Goal: Task Accomplishment & Management: Manage account settings

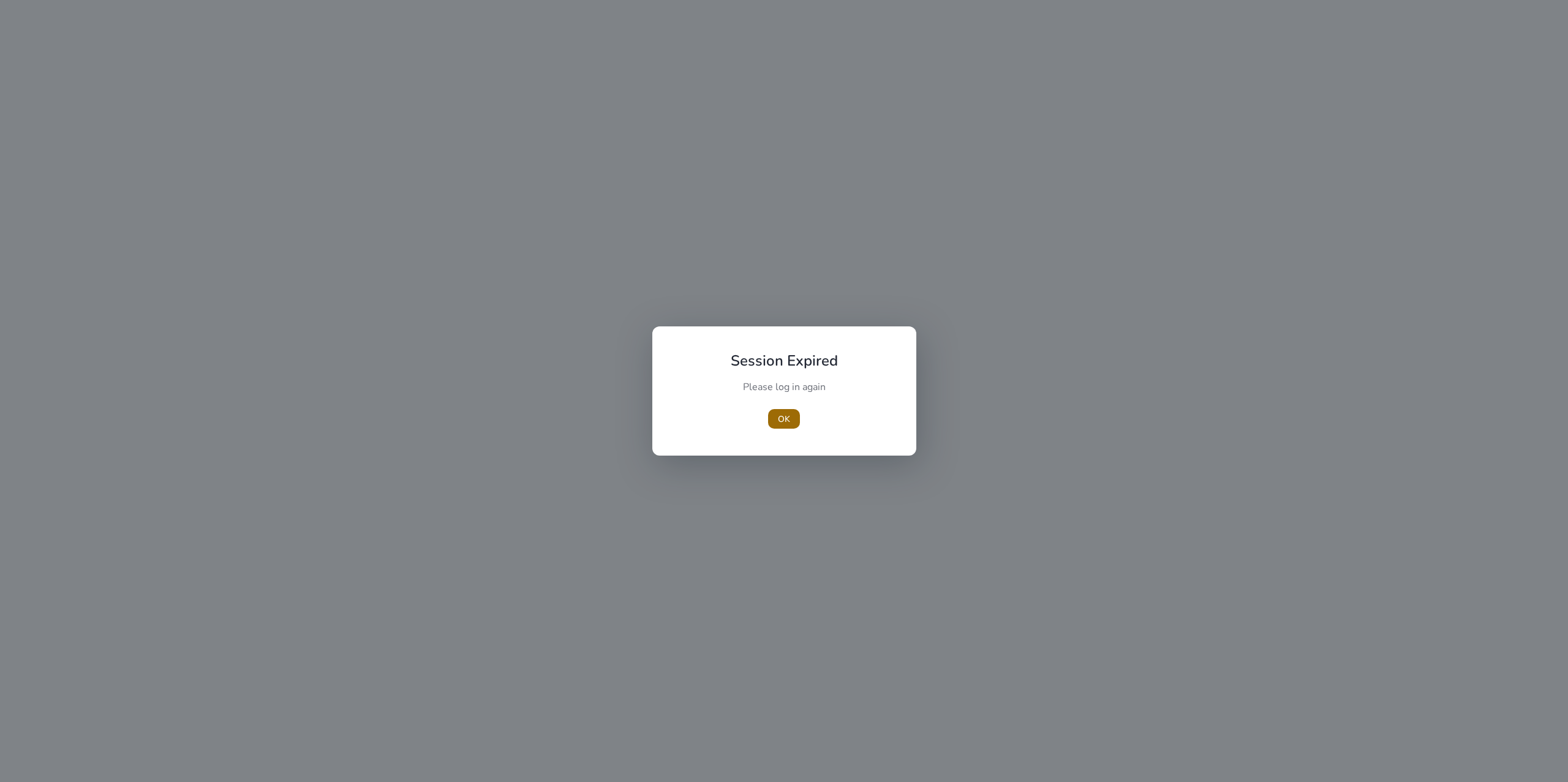
click at [778, 409] on span "button" at bounding box center [784, 419] width 32 height 29
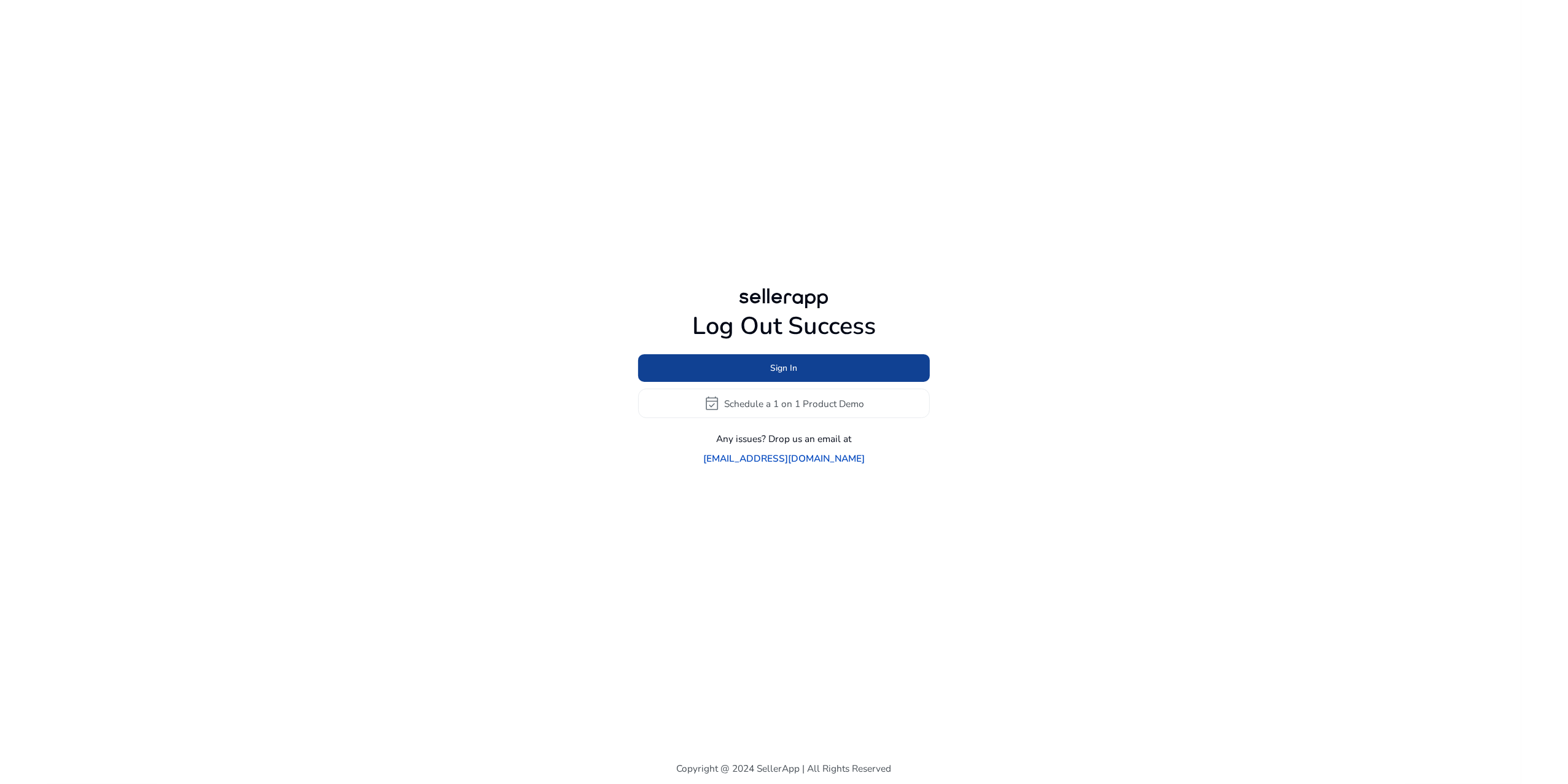
click at [732, 383] on span at bounding box center [784, 368] width 292 height 29
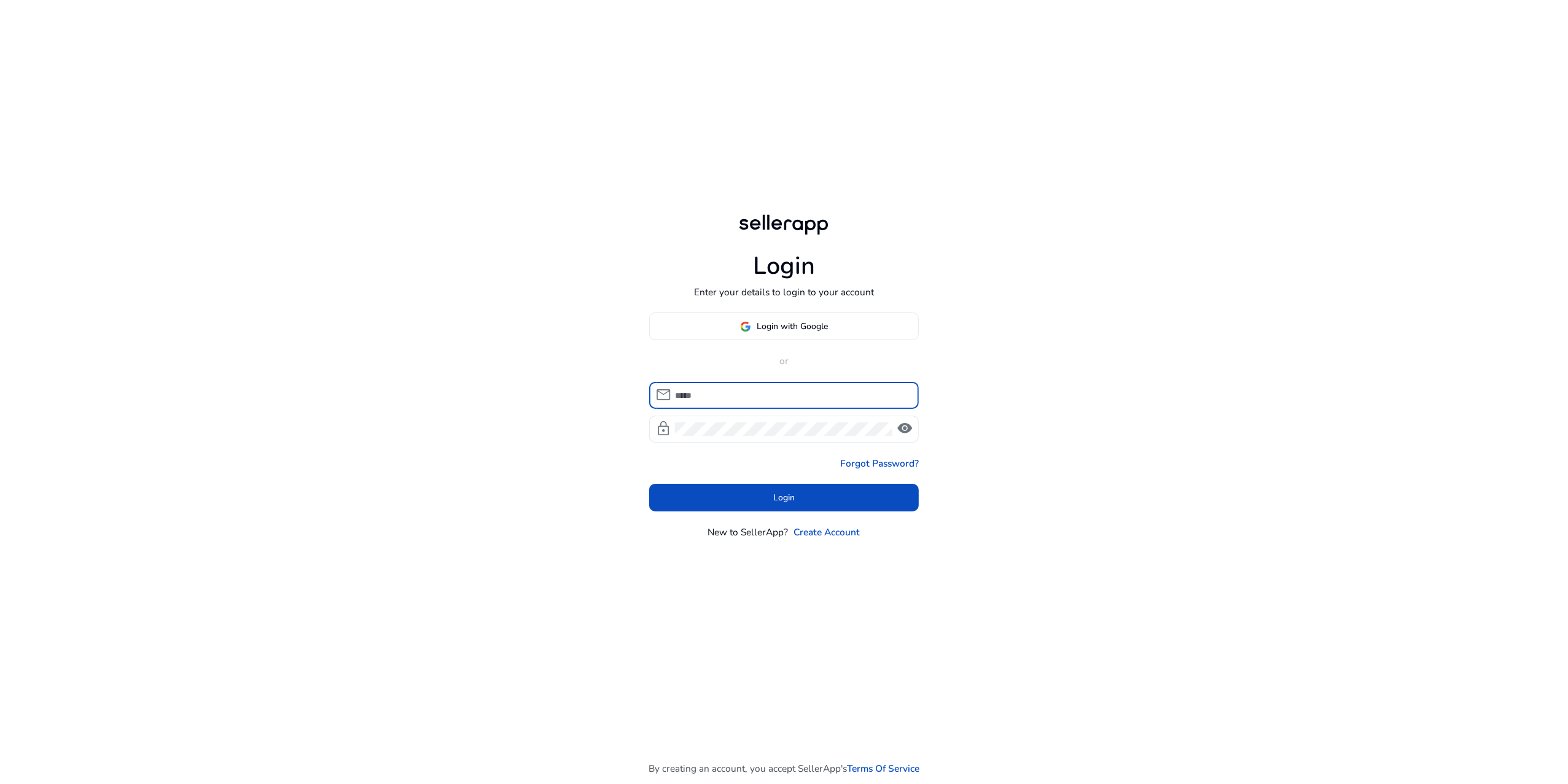
type input "**********"
click at [669, 488] on span at bounding box center [784, 497] width 270 height 29
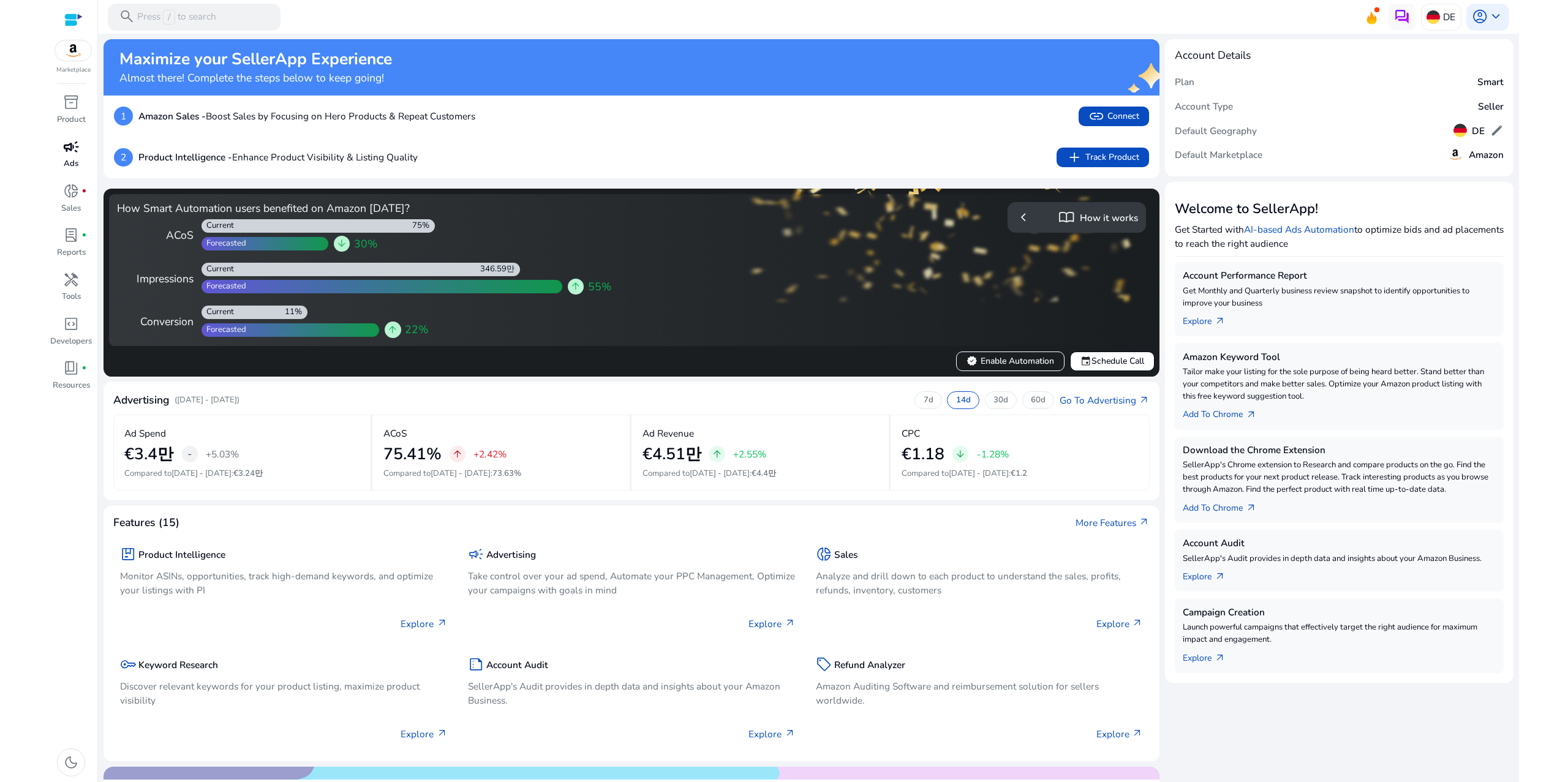
click at [61, 155] on div "campaign" at bounding box center [70, 147] width 37 height 22
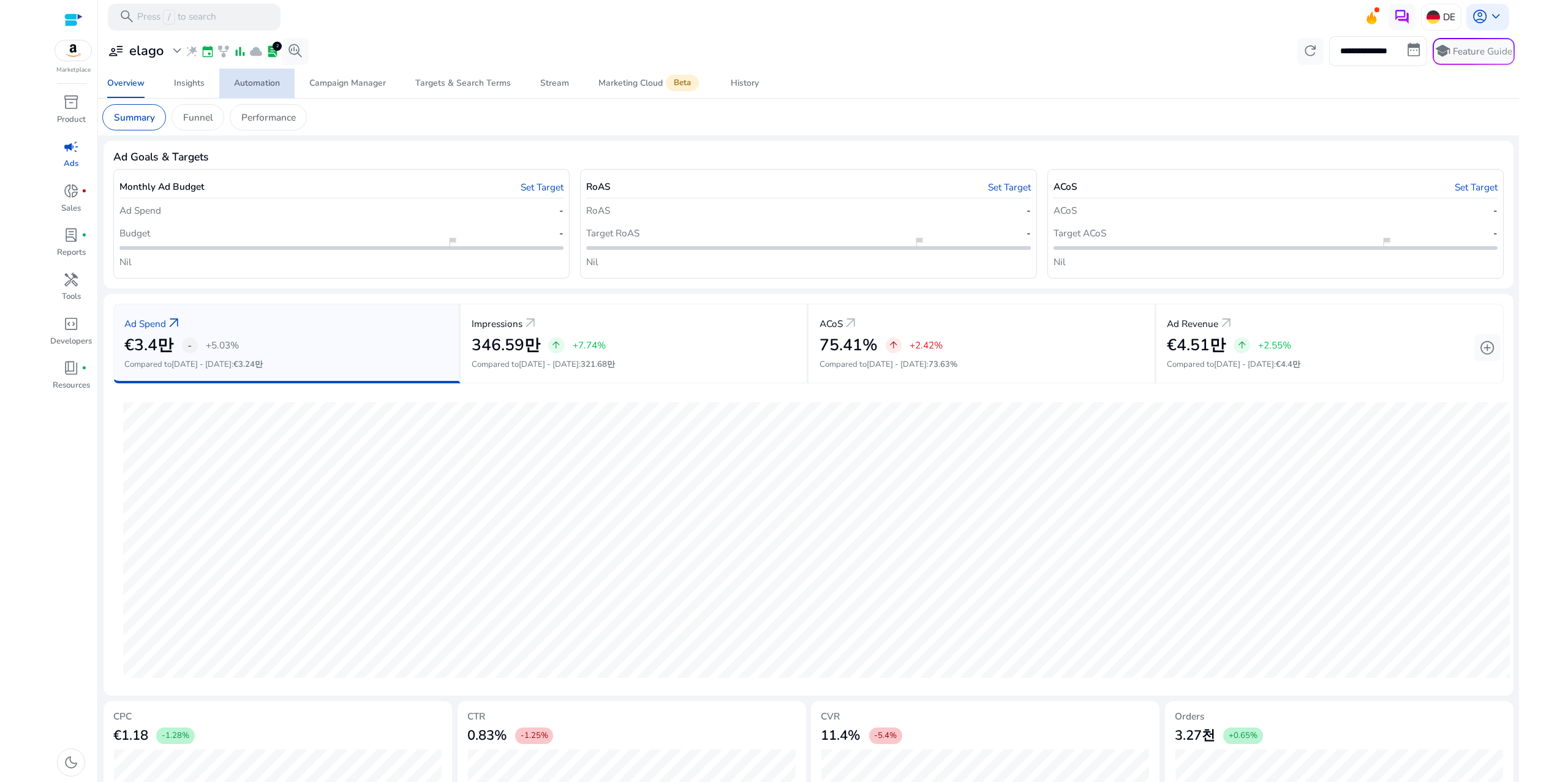
click at [239, 81] on div "Automation" at bounding box center [257, 84] width 46 height 9
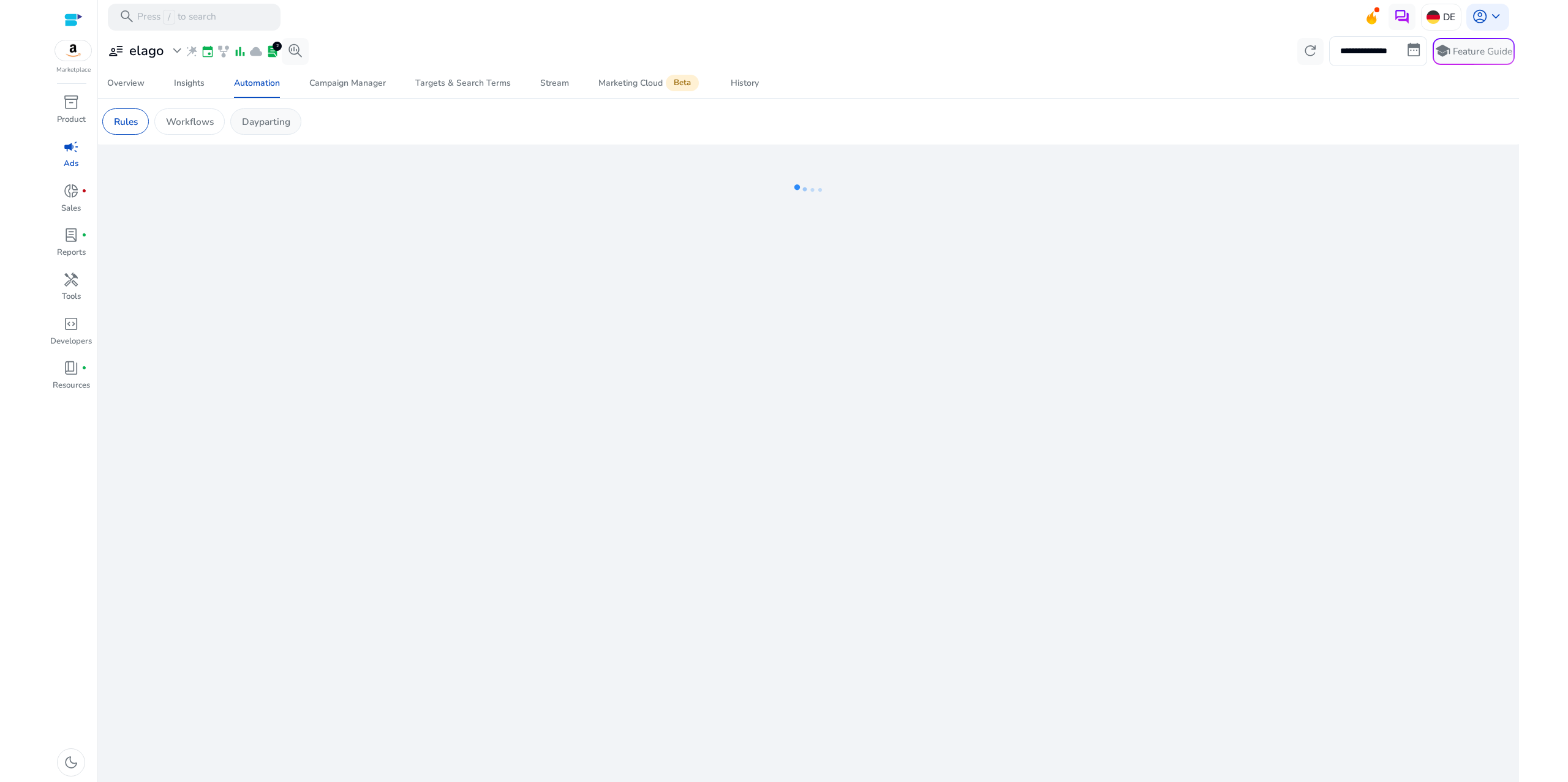
click at [242, 127] on p "Dayparting" at bounding box center [266, 122] width 48 height 14
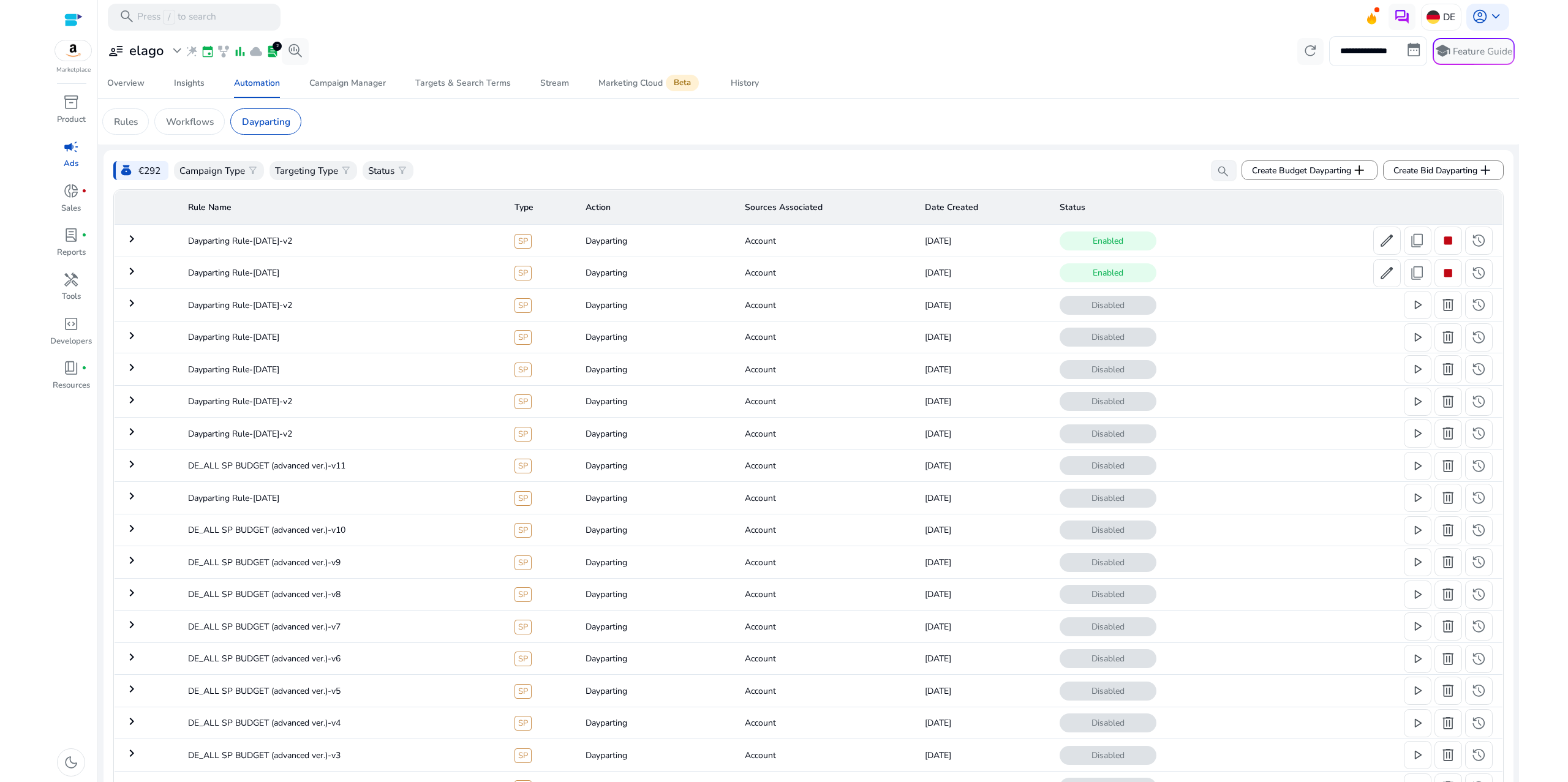
click at [128, 237] on mat-icon "keyboard_arrow_right" at bounding box center [131, 238] width 15 height 15
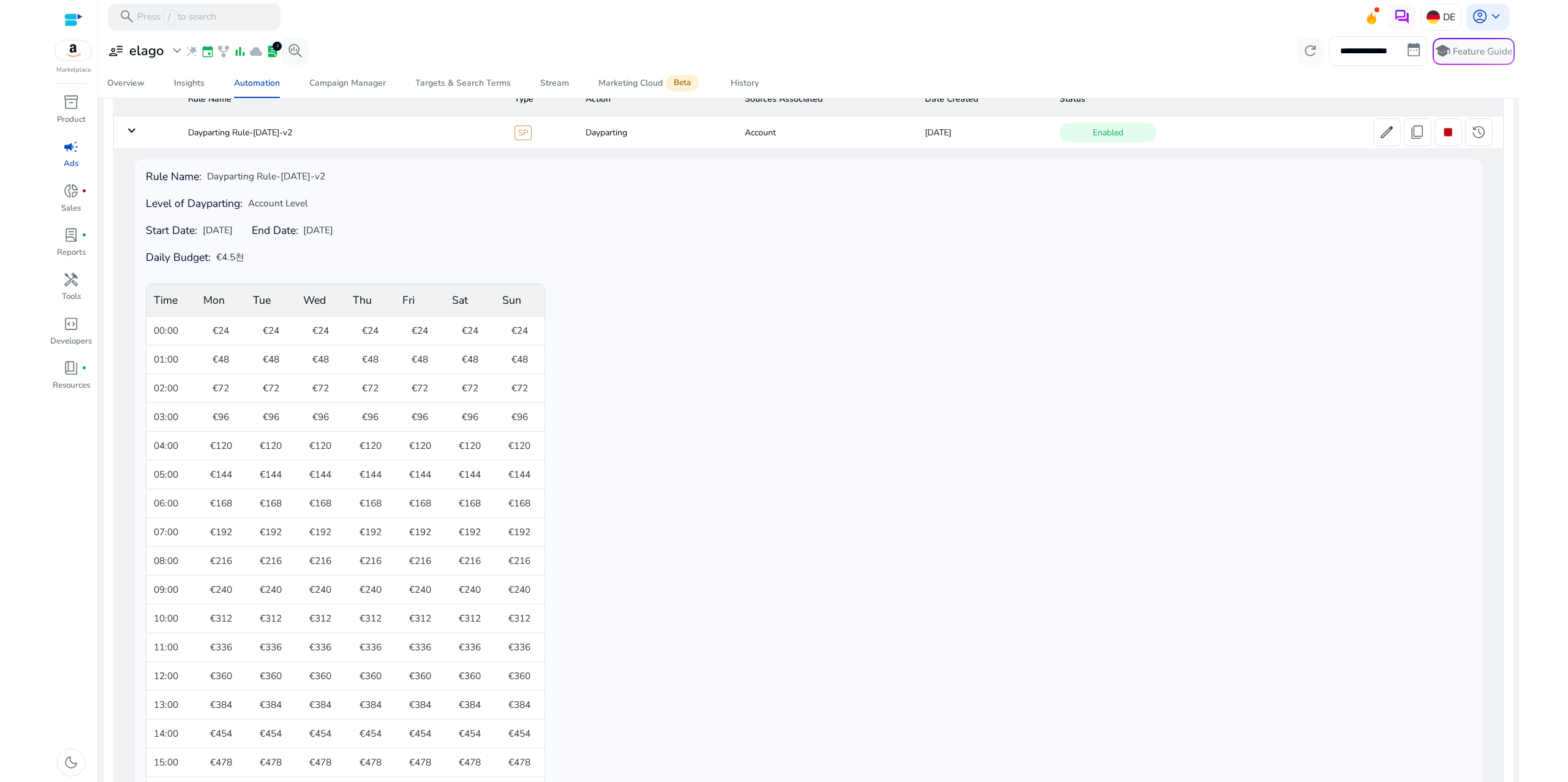
scroll to position [105, 0]
click at [1451, 127] on span "stop" at bounding box center [1448, 135] width 16 height 16
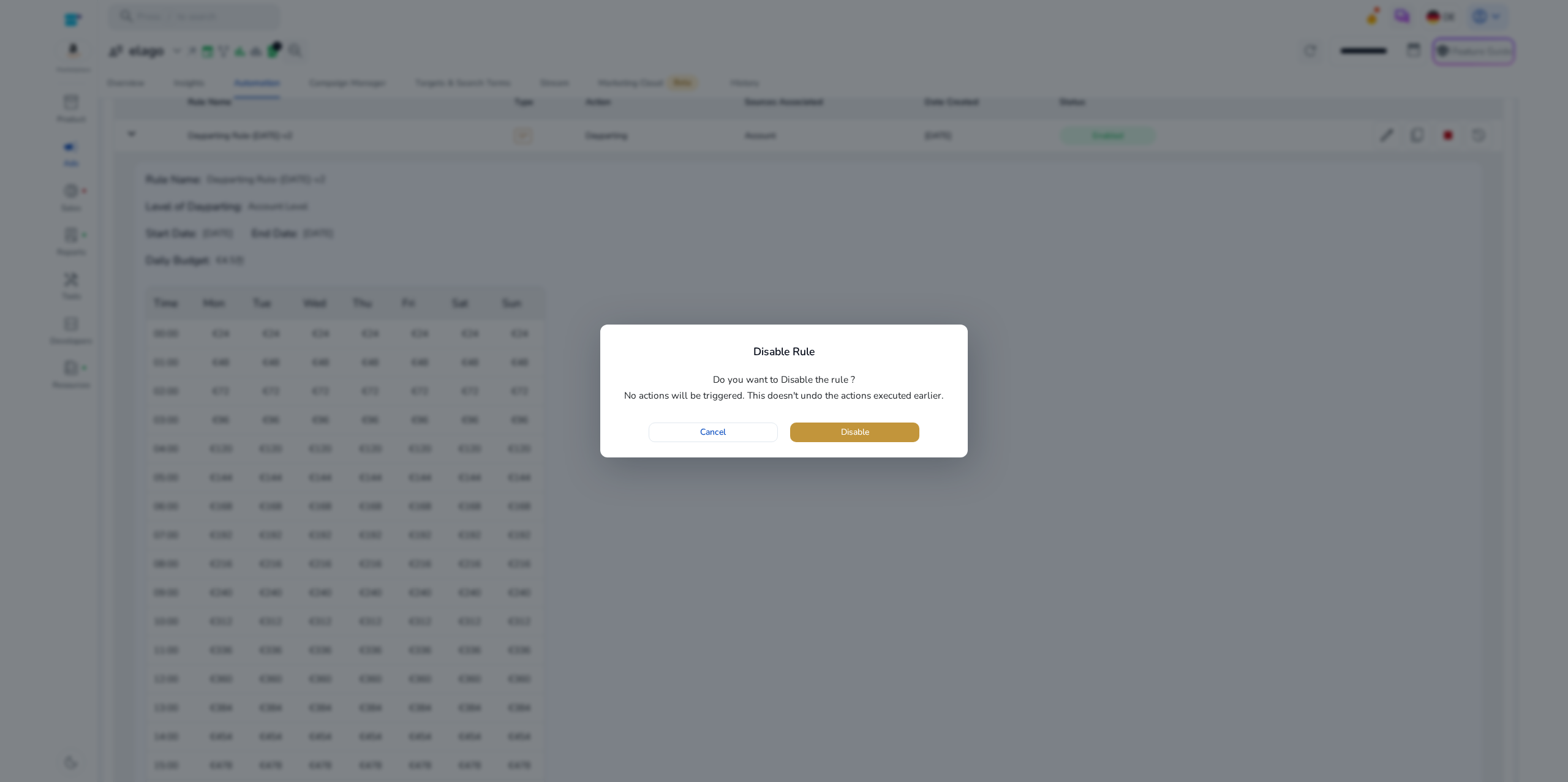
click at [815, 433] on span "button" at bounding box center [855, 432] width 129 height 29
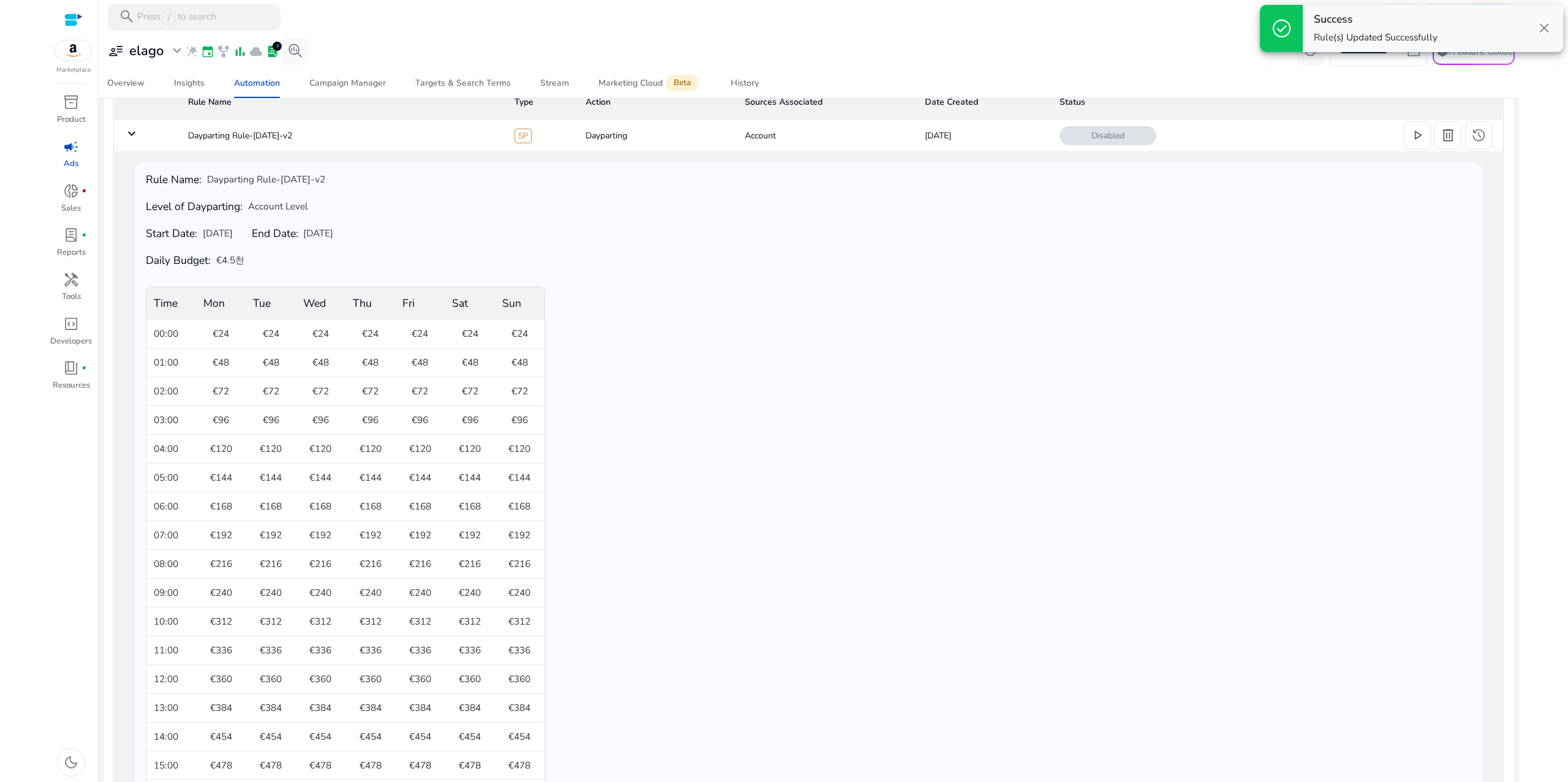
click at [135, 126] on td "keyboard_arrow_down" at bounding box center [146, 135] width 63 height 32
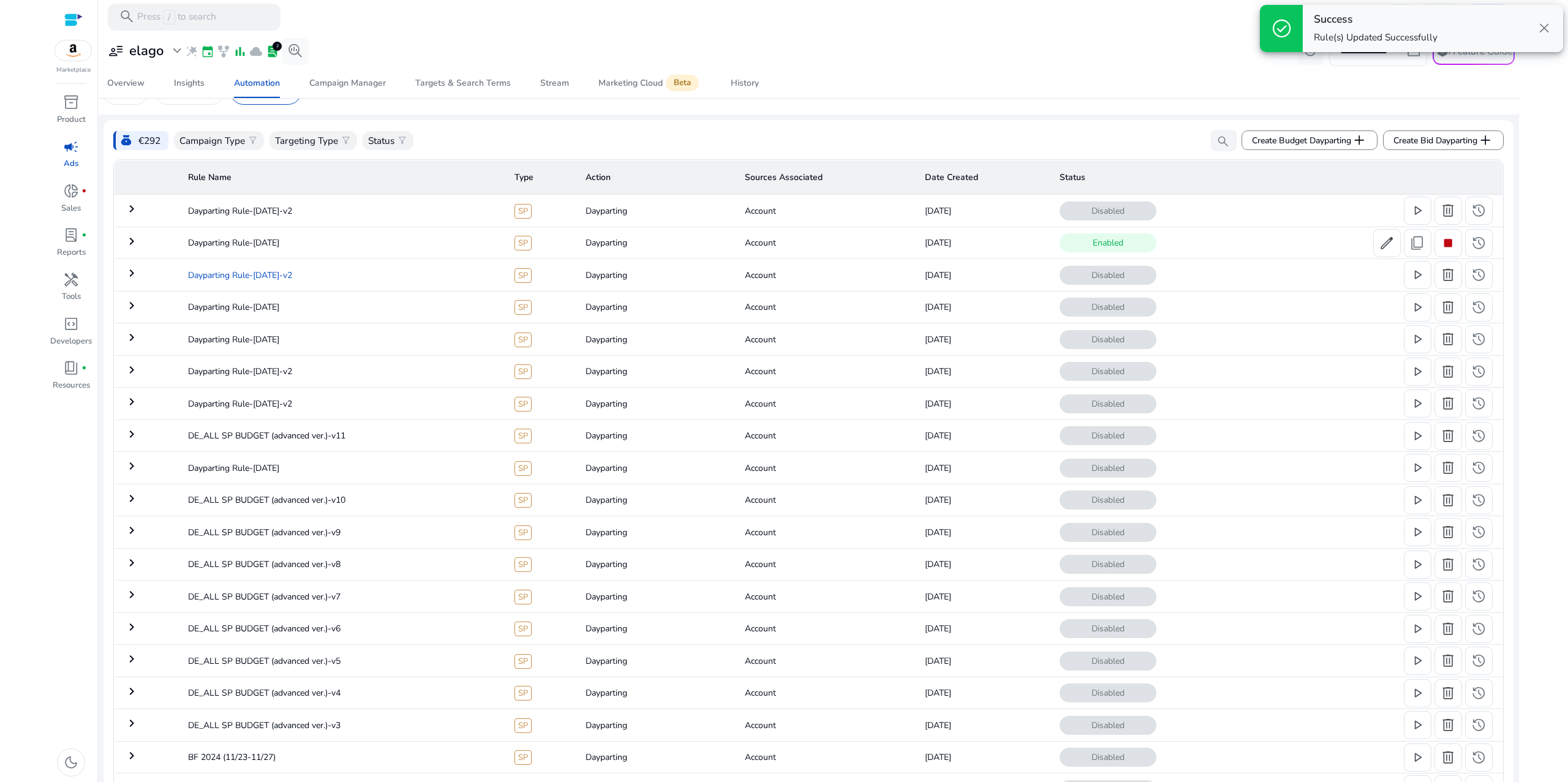
scroll to position [0, 0]
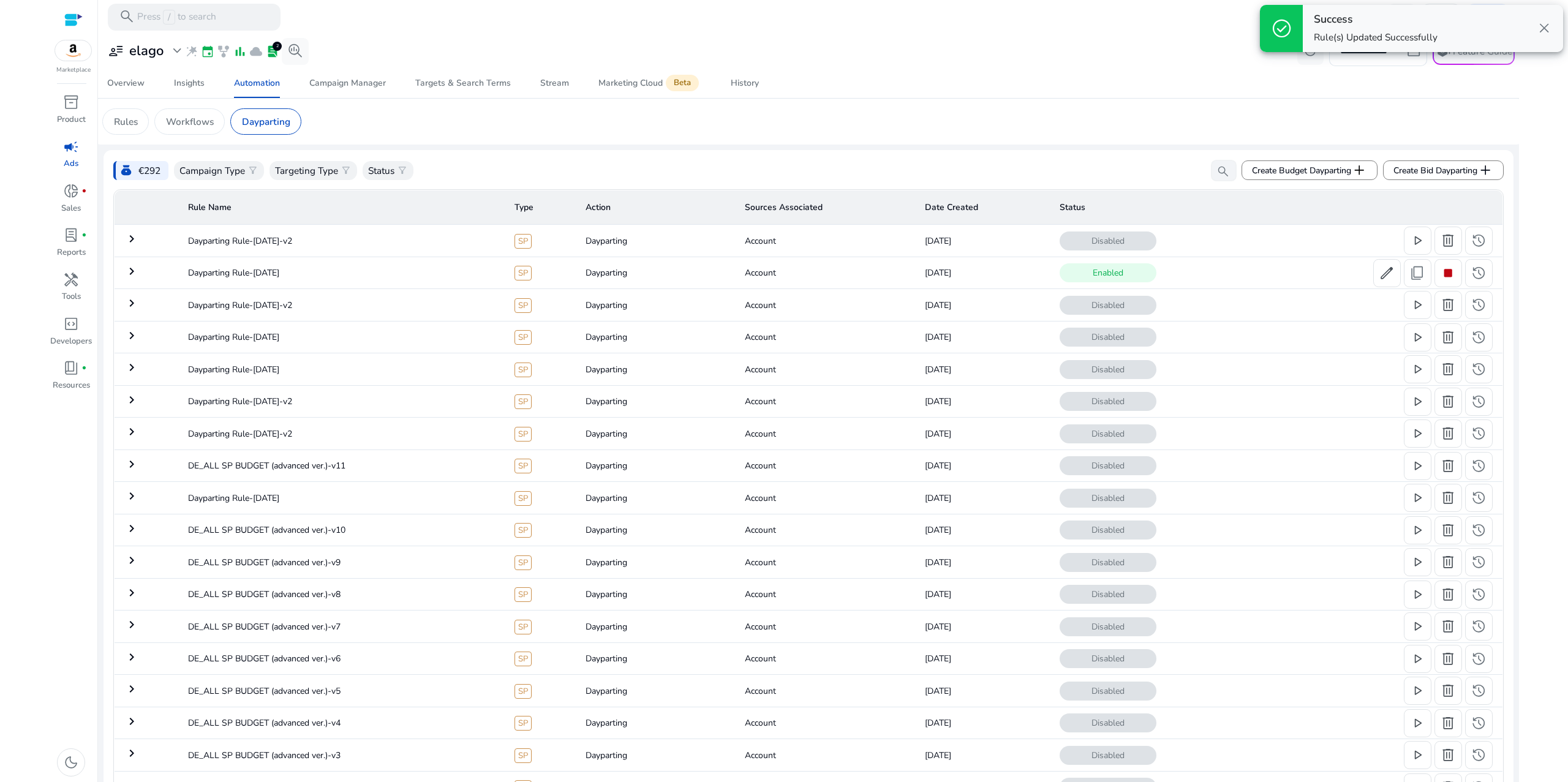
click at [136, 273] on mat-icon "keyboard_arrow_right" at bounding box center [131, 271] width 15 height 15
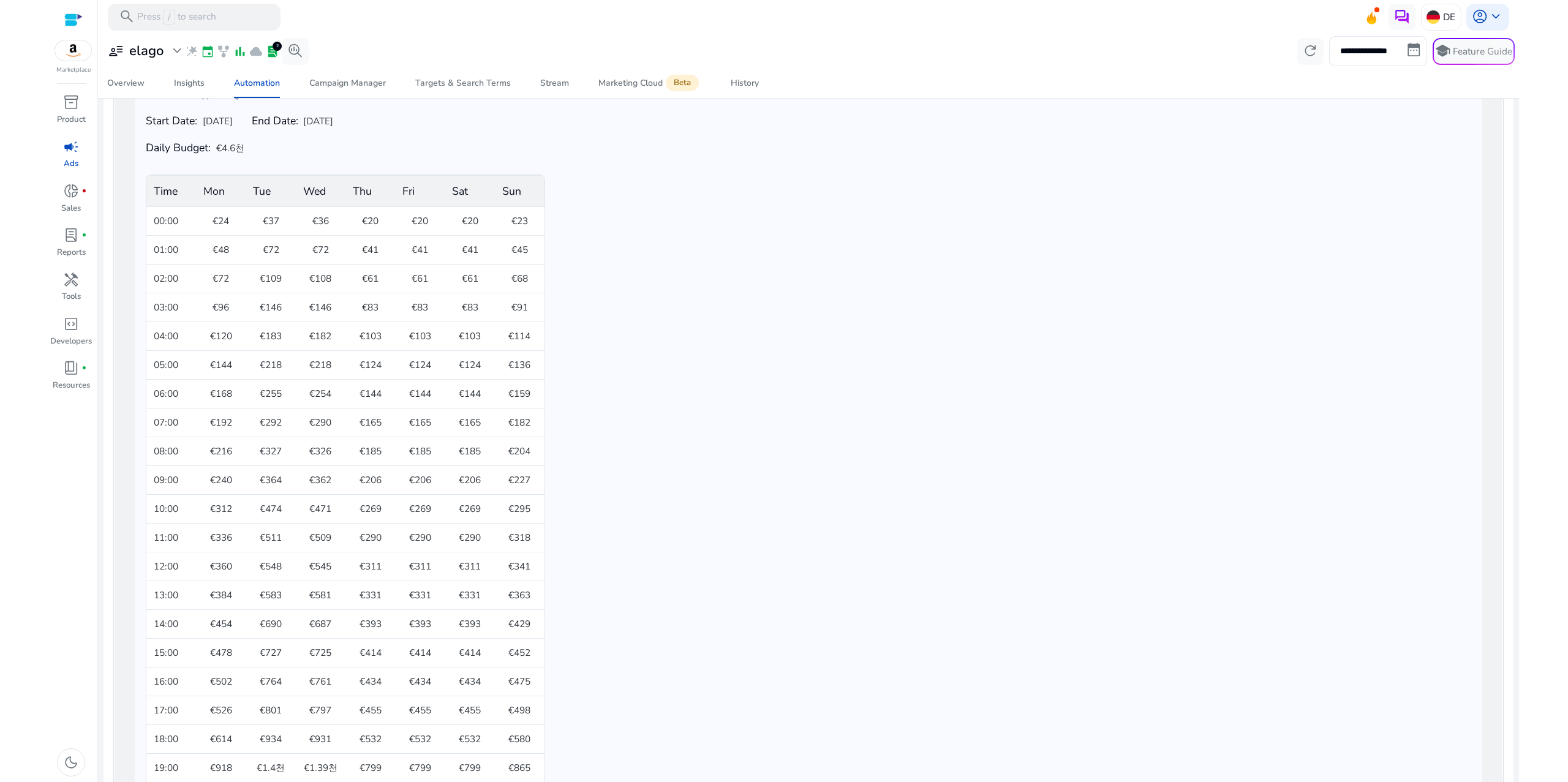
scroll to position [257, 0]
drag, startPoint x: 279, startPoint y: 421, endPoint x: 214, endPoint y: 420, distance: 65.0
click at [214, 420] on tr "07:00 €192 €292 €290 €165 €165 €165 €182" at bounding box center [346, 415] width 399 height 29
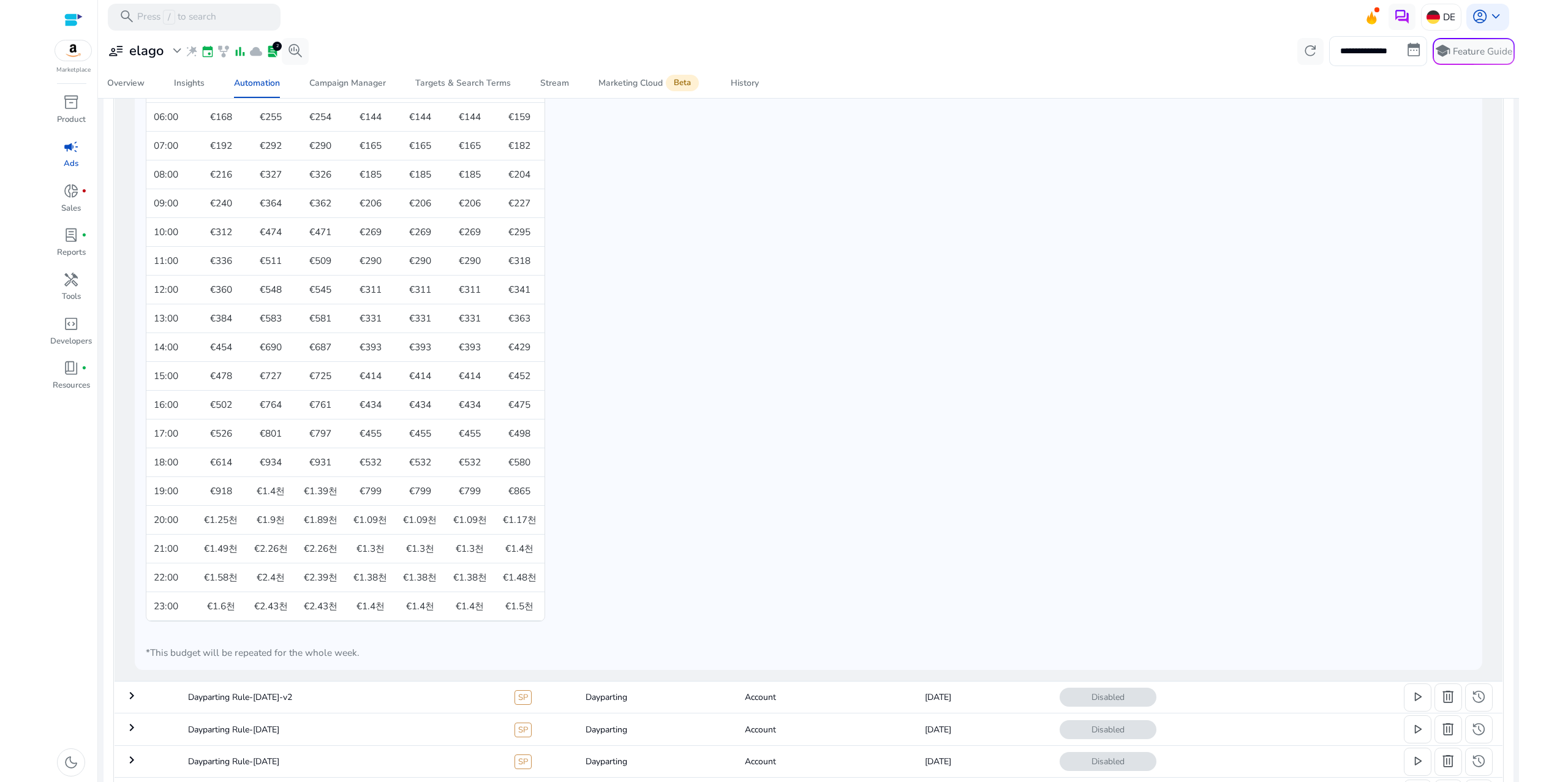
click at [264, 491] on span "€1.4천" at bounding box center [271, 491] width 28 height 13
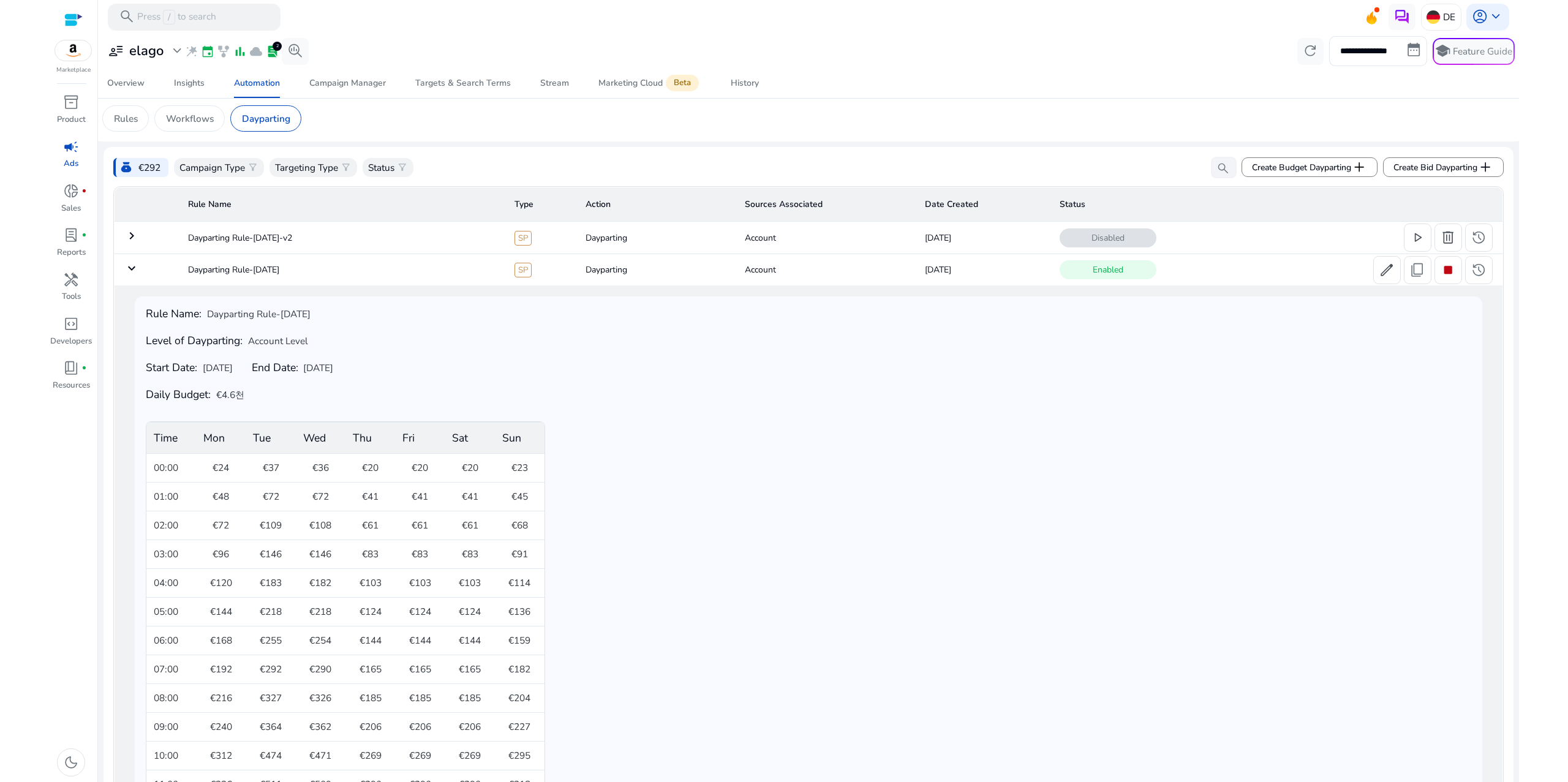
scroll to position [0, 0]
